Goal: Information Seeking & Learning: Find specific fact

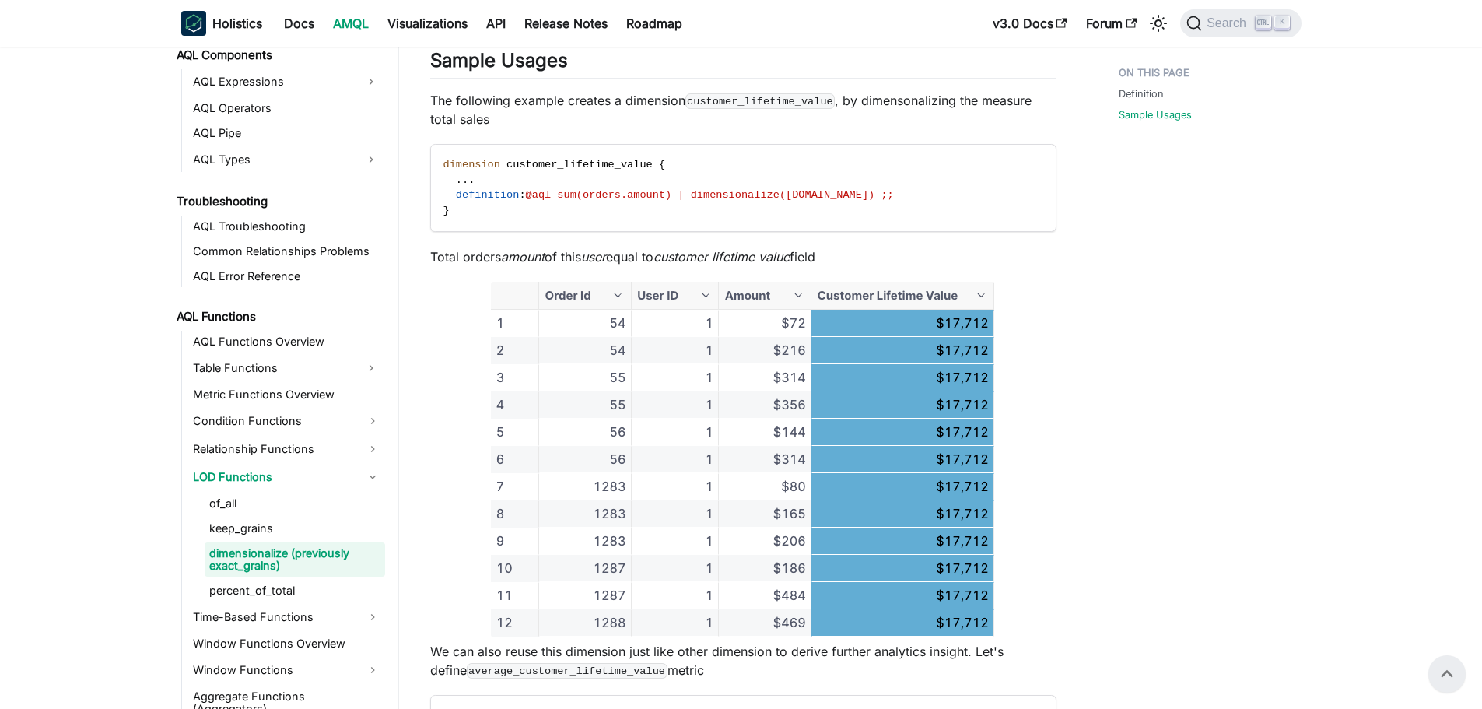
scroll to position [934, 0]
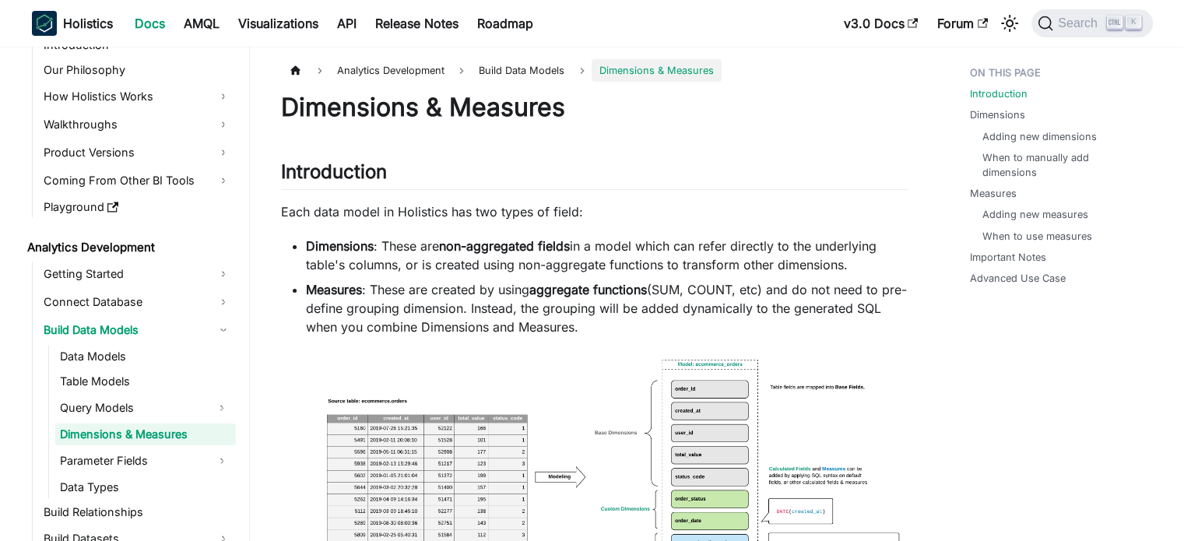
scroll to position [56, 0]
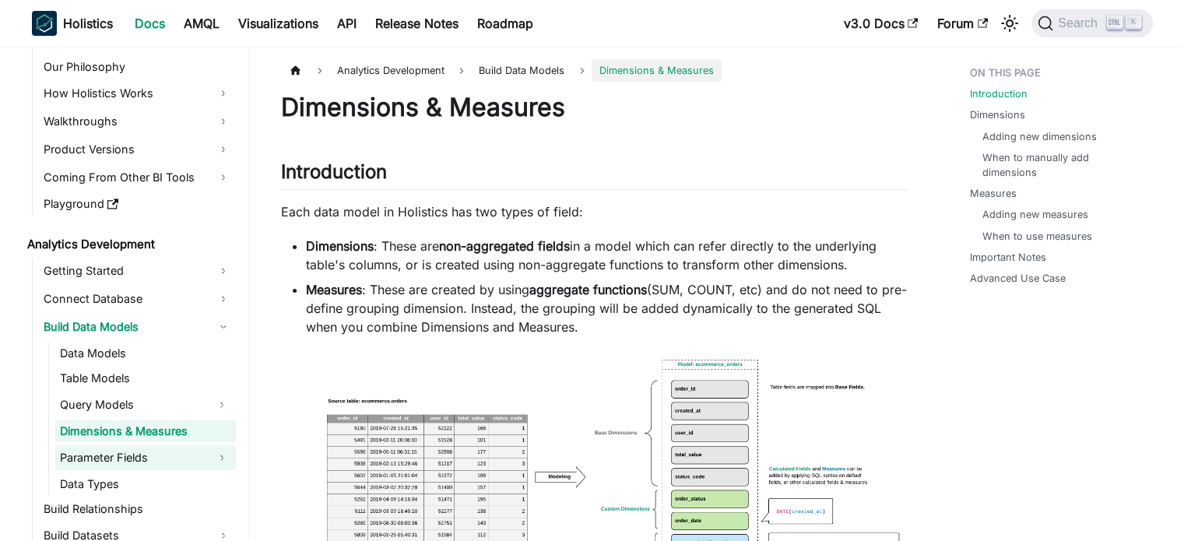
click at [167, 460] on link "Parameter Fields" at bounding box center [131, 457] width 153 height 25
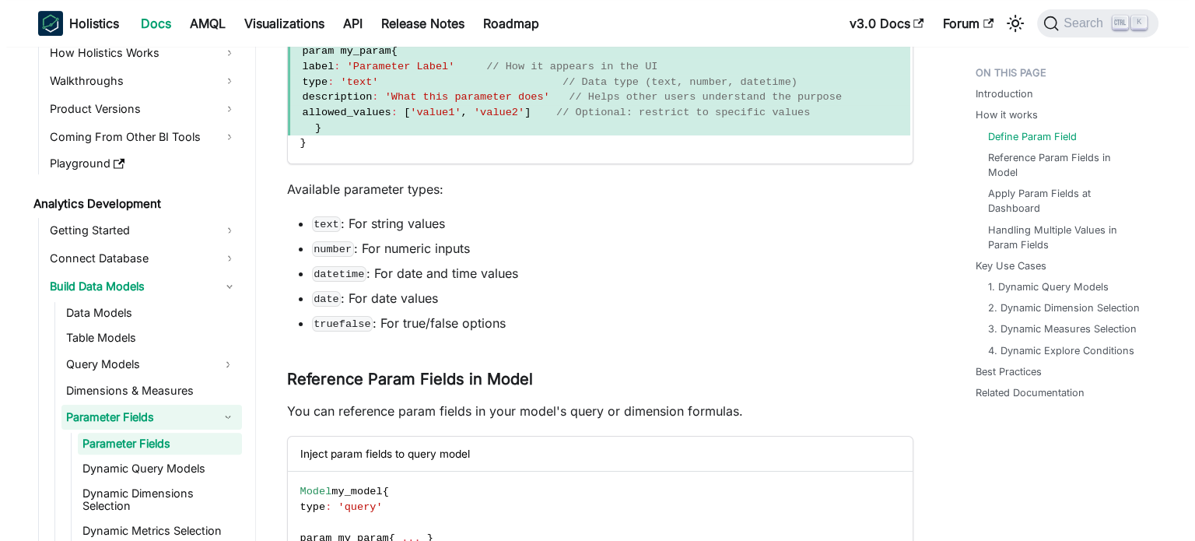
scroll to position [778, 0]
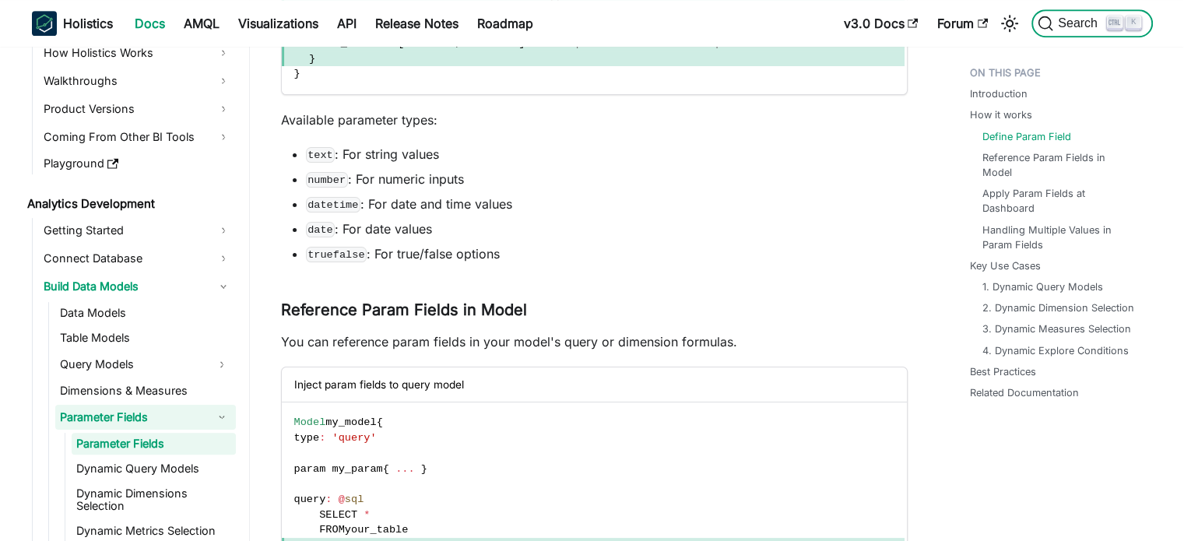
click at [1058, 21] on span "Search" at bounding box center [1080, 23] width 54 height 14
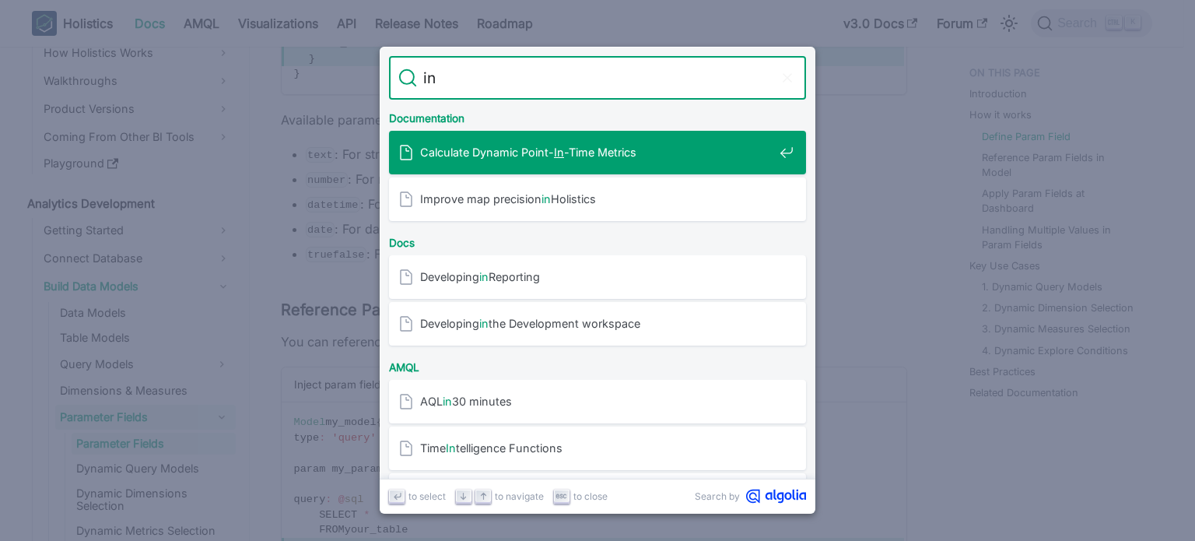
type input "in"
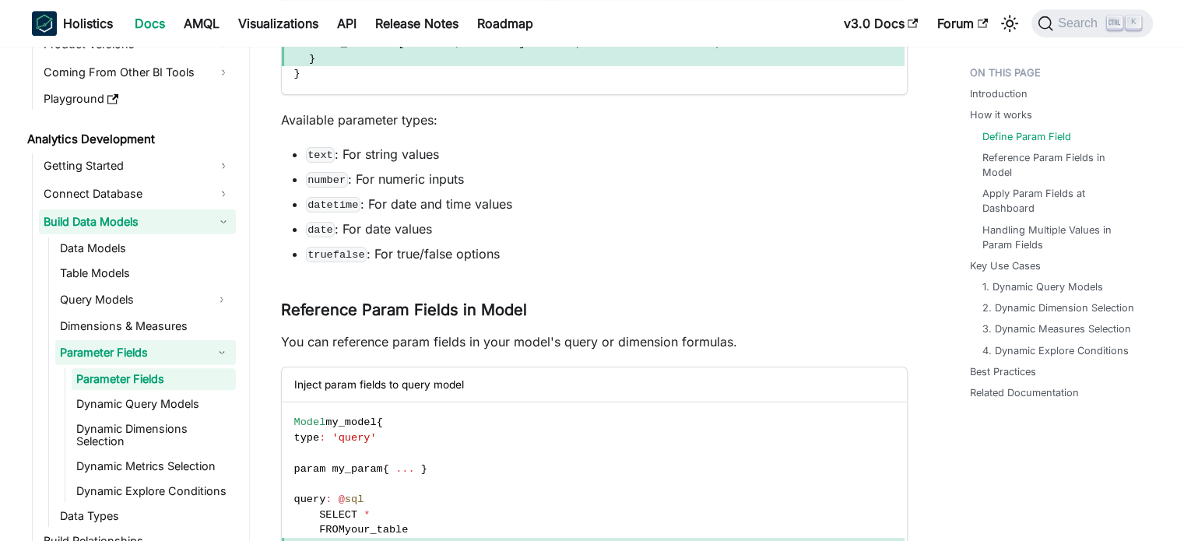
scroll to position [252, 0]
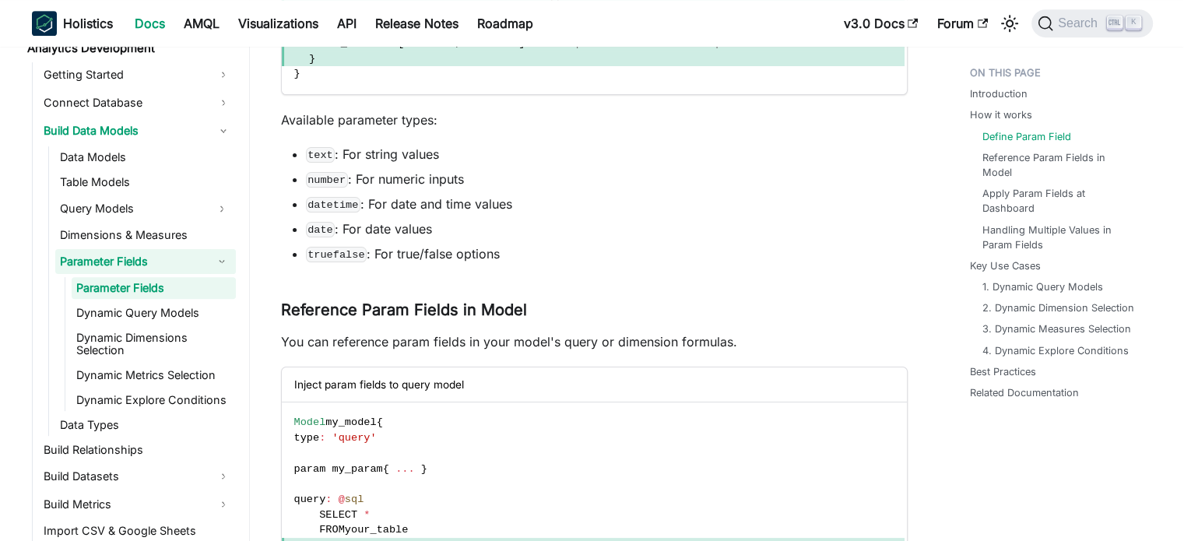
click at [212, 256] on button "Collapse sidebar category 'Parameter Fields'" at bounding box center [222, 261] width 28 height 25
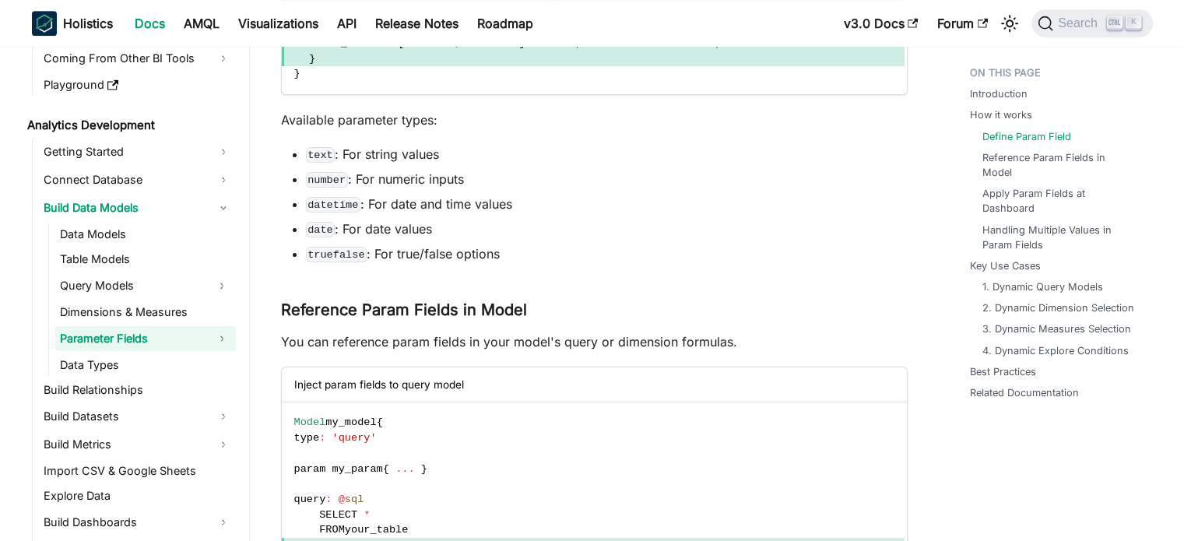
scroll to position [174, 0]
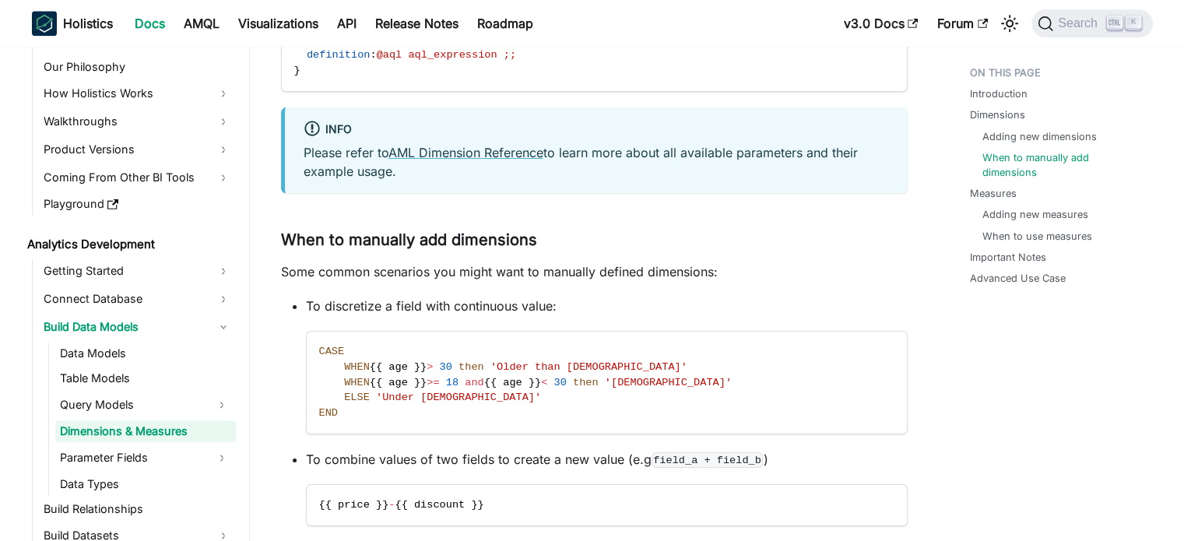
scroll to position [2101, 0]
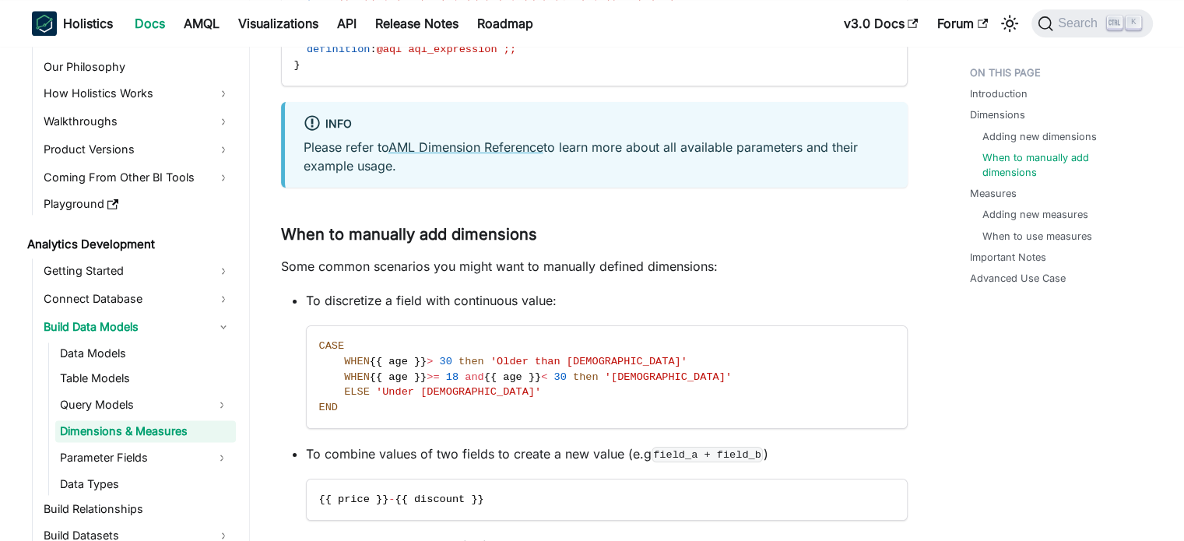
drag, startPoint x: 454, startPoint y: 150, endPoint x: 723, endPoint y: 177, distance: 269.8
click at [723, 177] on div "info Please refer to AML Dimension Reference to learn more about all available …" at bounding box center [594, 145] width 626 height 86
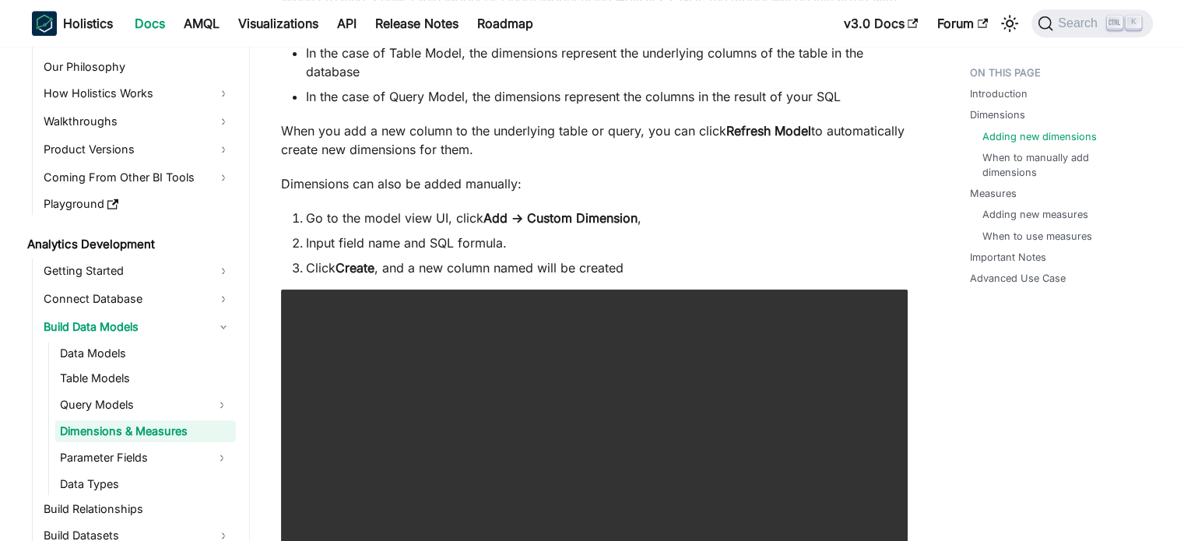
scroll to position [1167, 0]
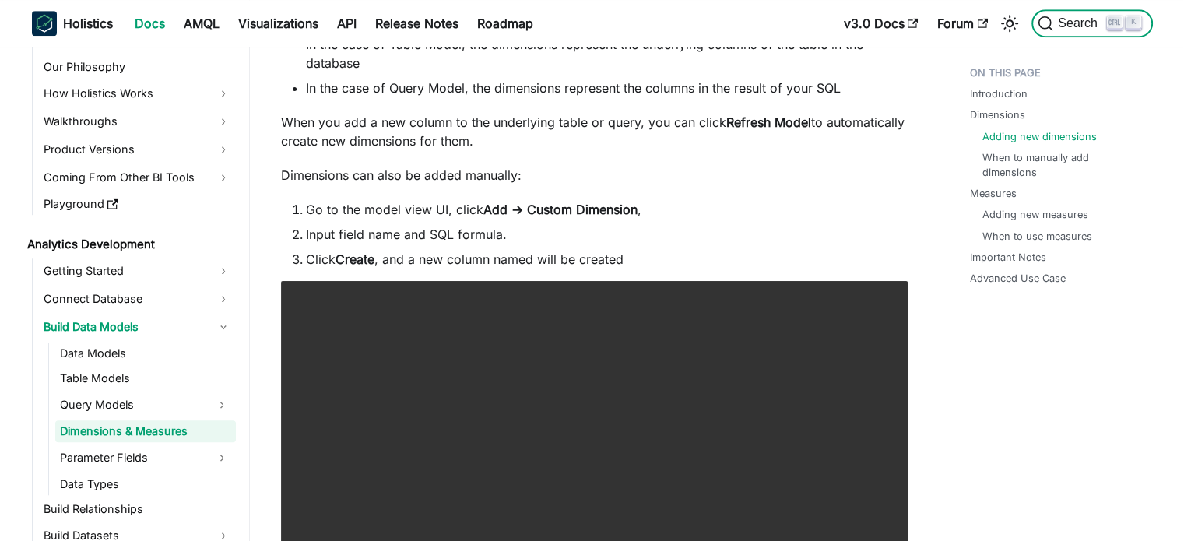
click at [1085, 21] on span "Search" at bounding box center [1080, 23] width 54 height 14
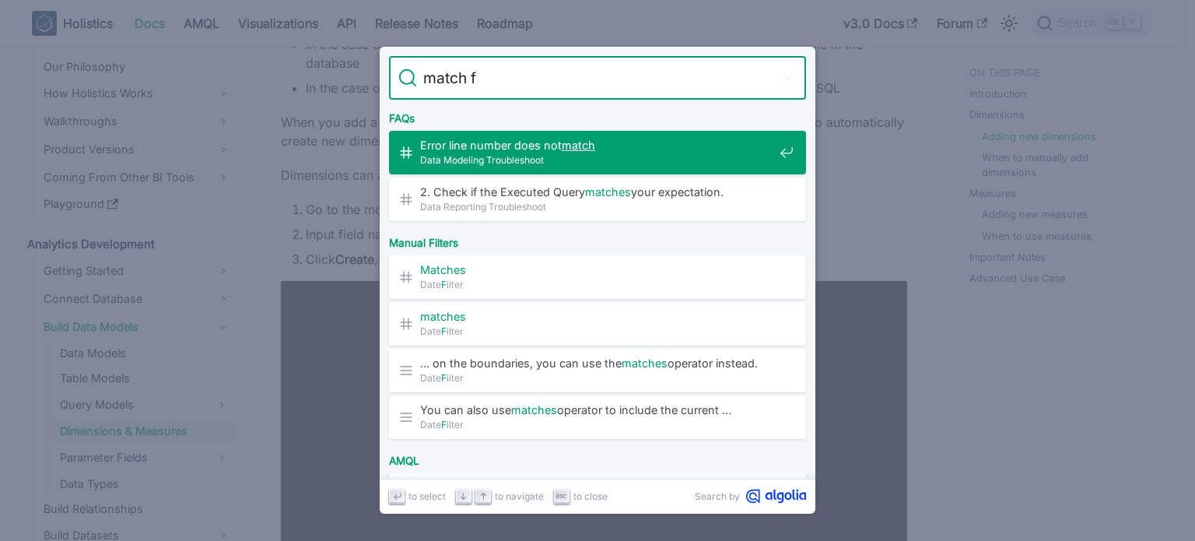
type input "match"
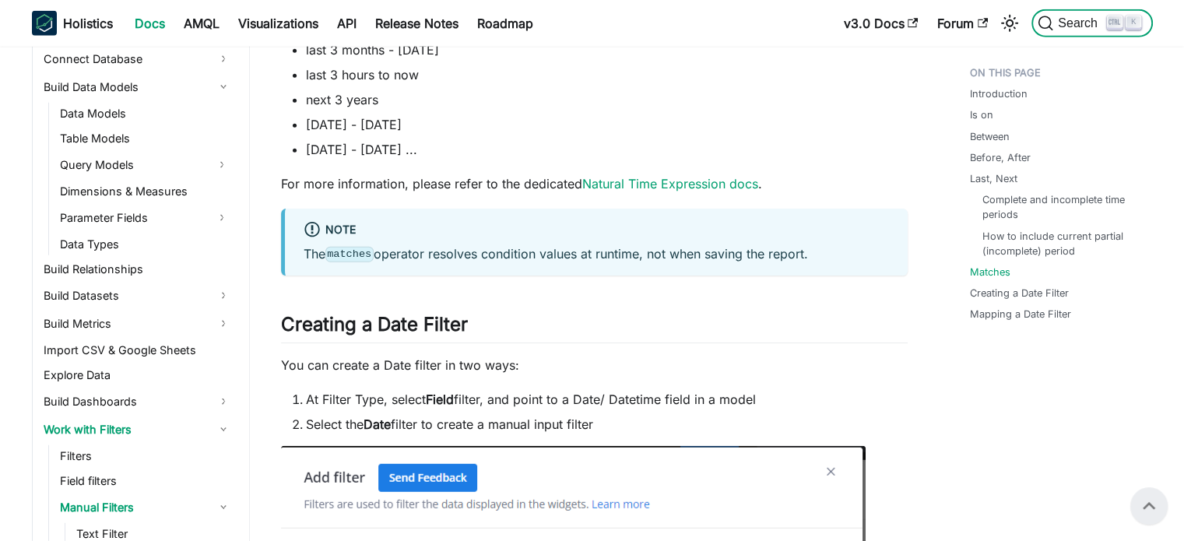
scroll to position [3782, 0]
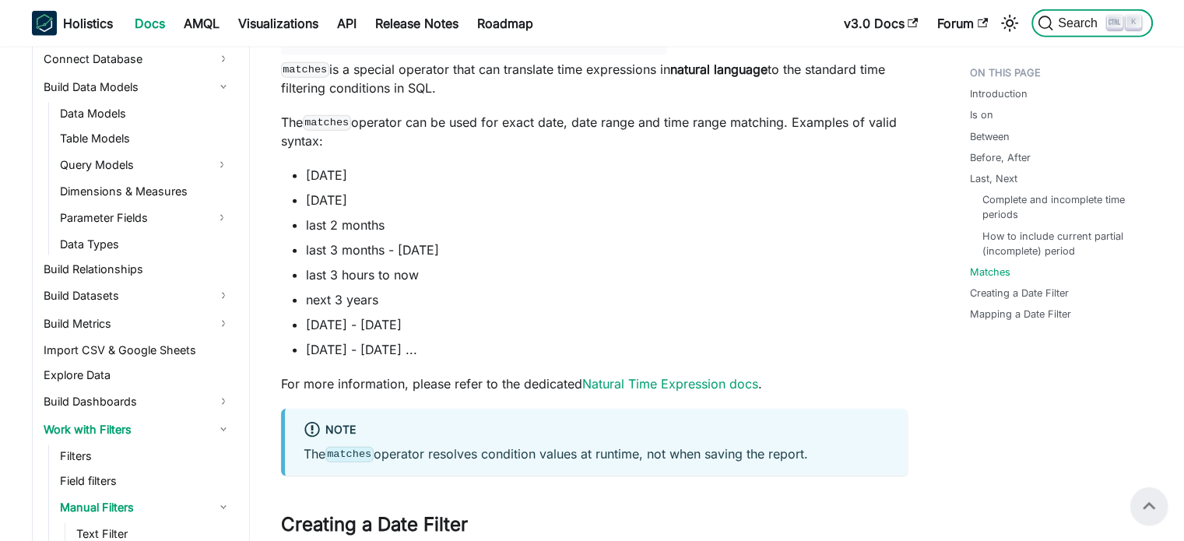
click at [1064, 25] on span "Search" at bounding box center [1080, 23] width 54 height 14
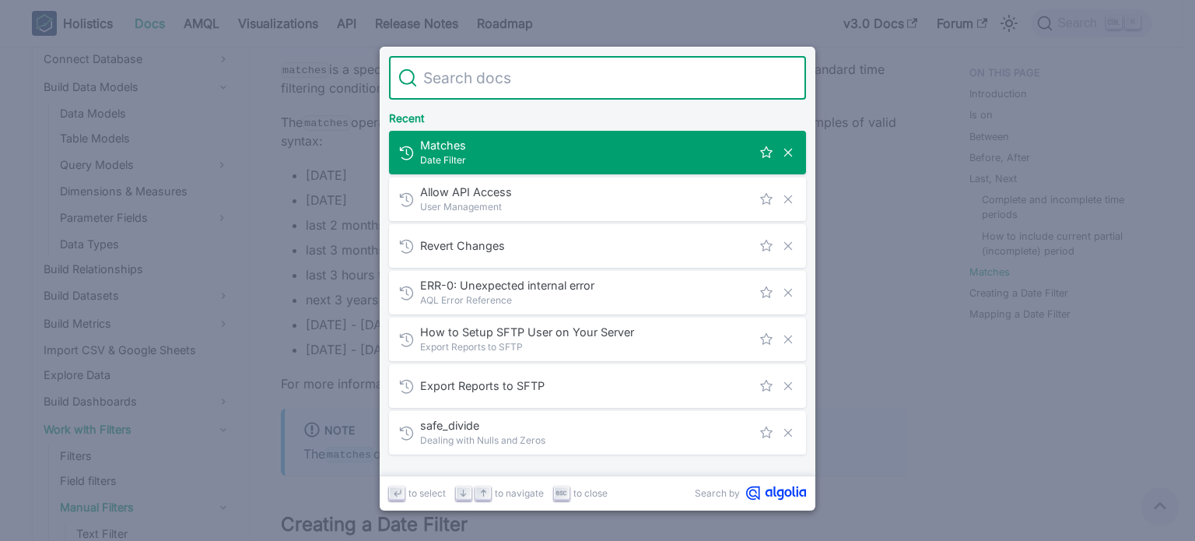
click at [527, 73] on input "Search" at bounding box center [607, 78] width 380 height 44
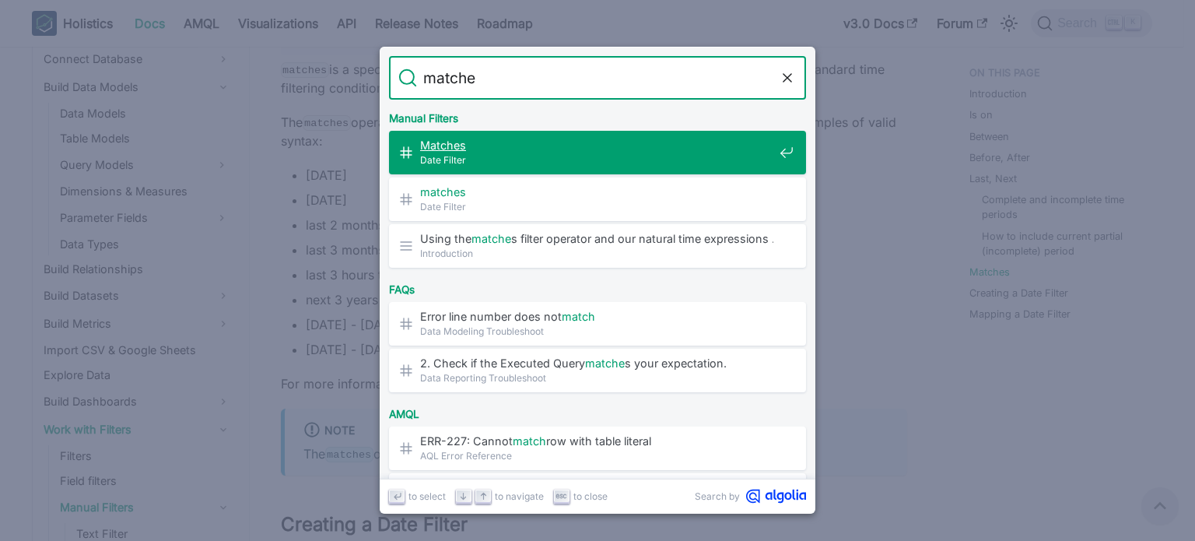
type input "matches"
